Goal: Entertainment & Leisure: Consume media (video, audio)

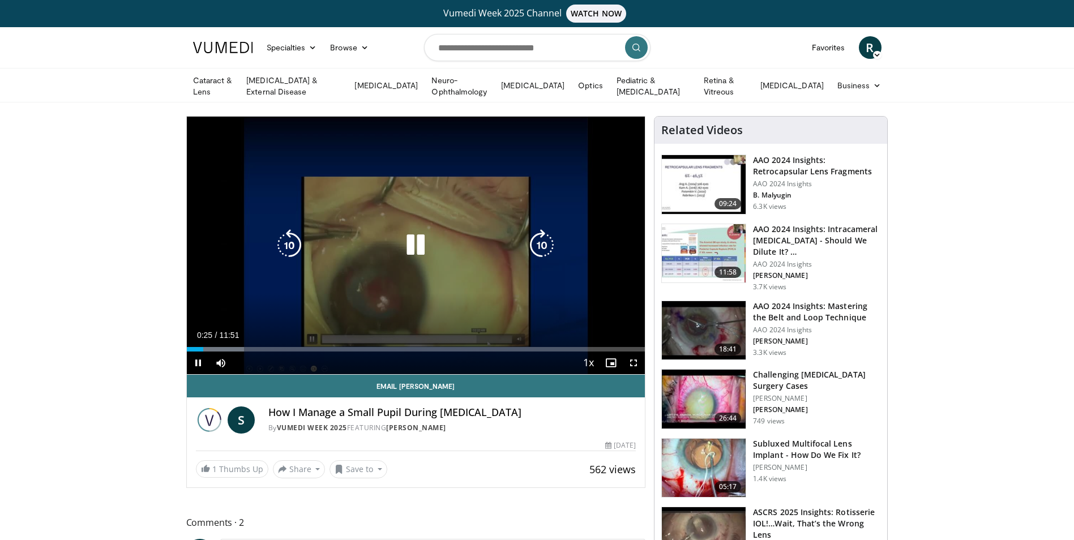
click at [406, 229] on icon "Video Player" at bounding box center [416, 245] width 32 height 32
click at [413, 241] on icon "Video Player" at bounding box center [416, 245] width 32 height 32
click at [418, 239] on icon "Video Player" at bounding box center [416, 245] width 32 height 32
click at [406, 239] on icon "Video Player" at bounding box center [416, 245] width 32 height 32
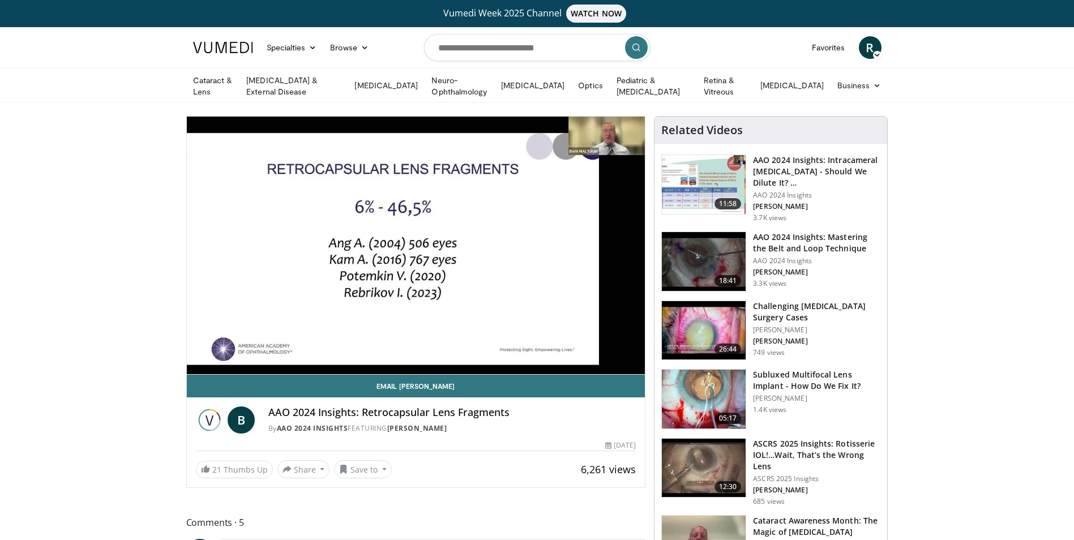
click at [723, 265] on img at bounding box center [704, 261] width 84 height 59
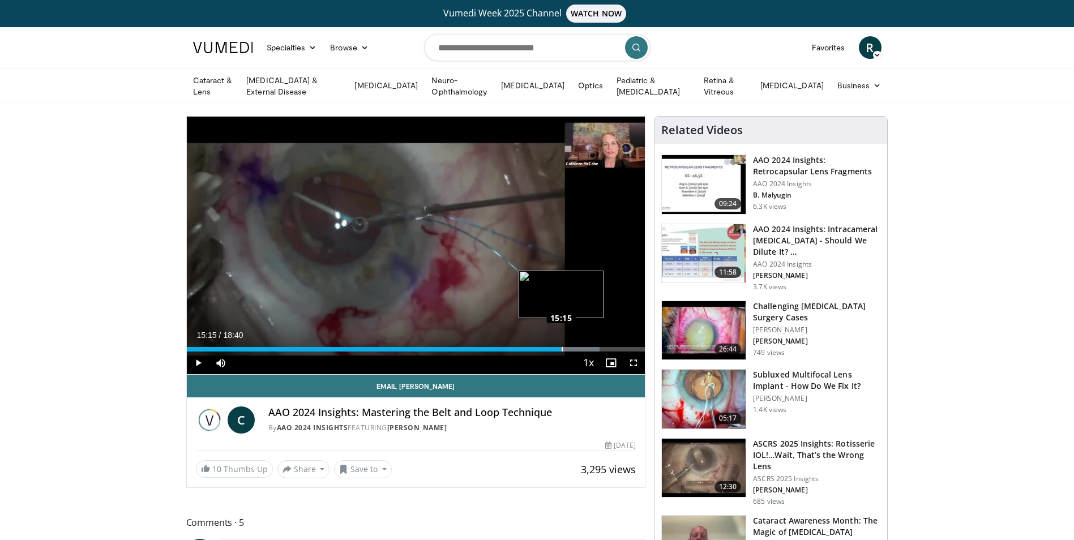
click at [561, 347] on div "Loaded : 90.13% 15:15 15:15" at bounding box center [416, 349] width 459 height 5
